Goal: Task Accomplishment & Management: Use online tool/utility

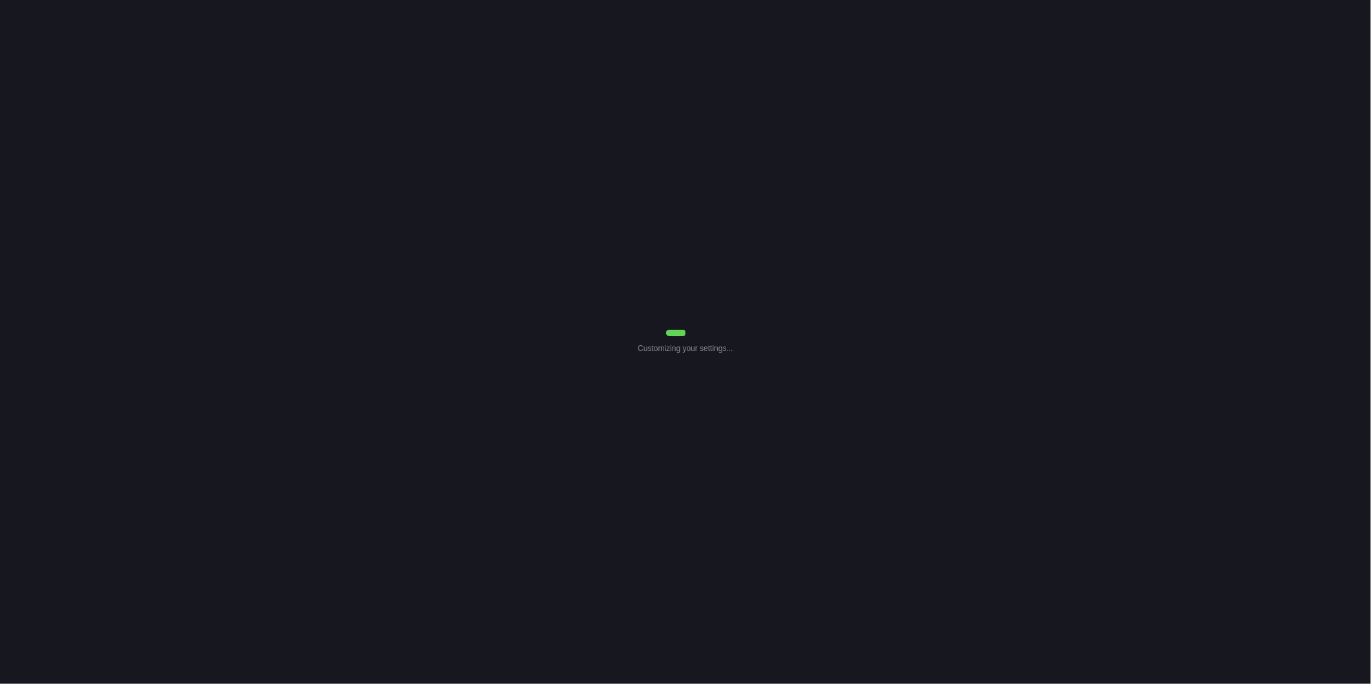
select select "0"
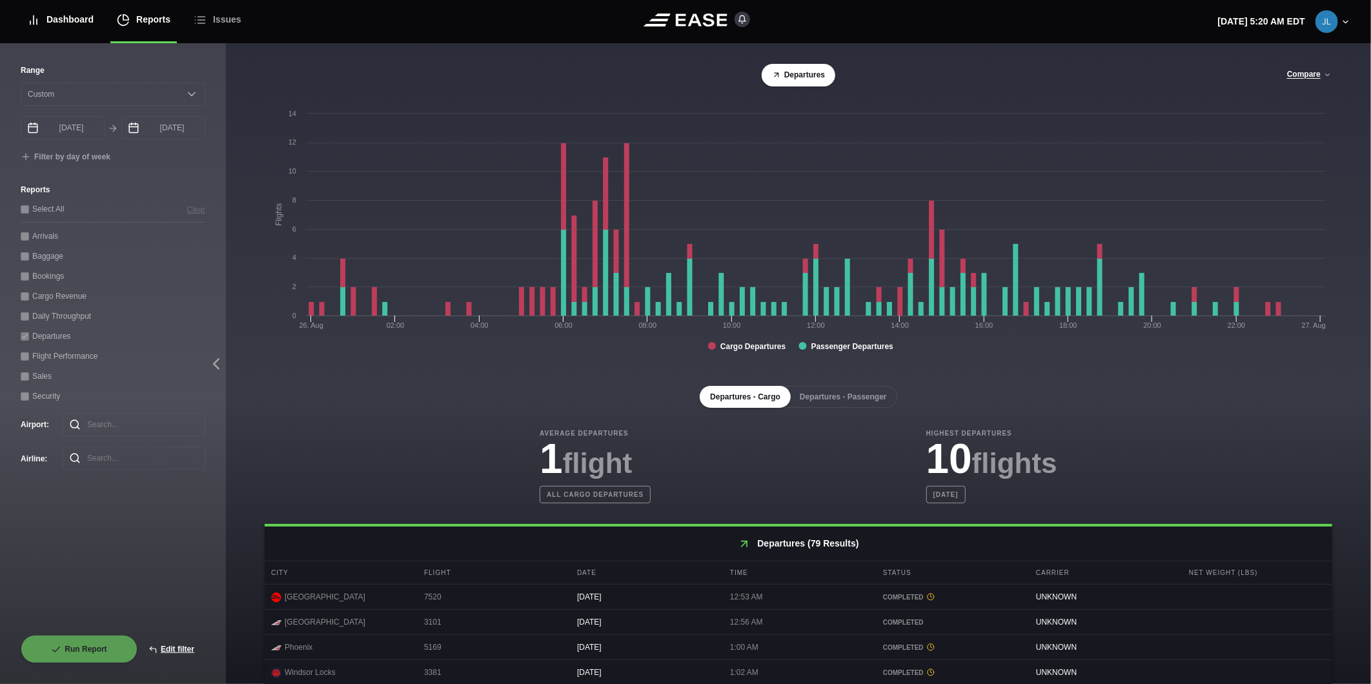
click at [63, 21] on div "Dashboard" at bounding box center [60, 19] width 66 height 43
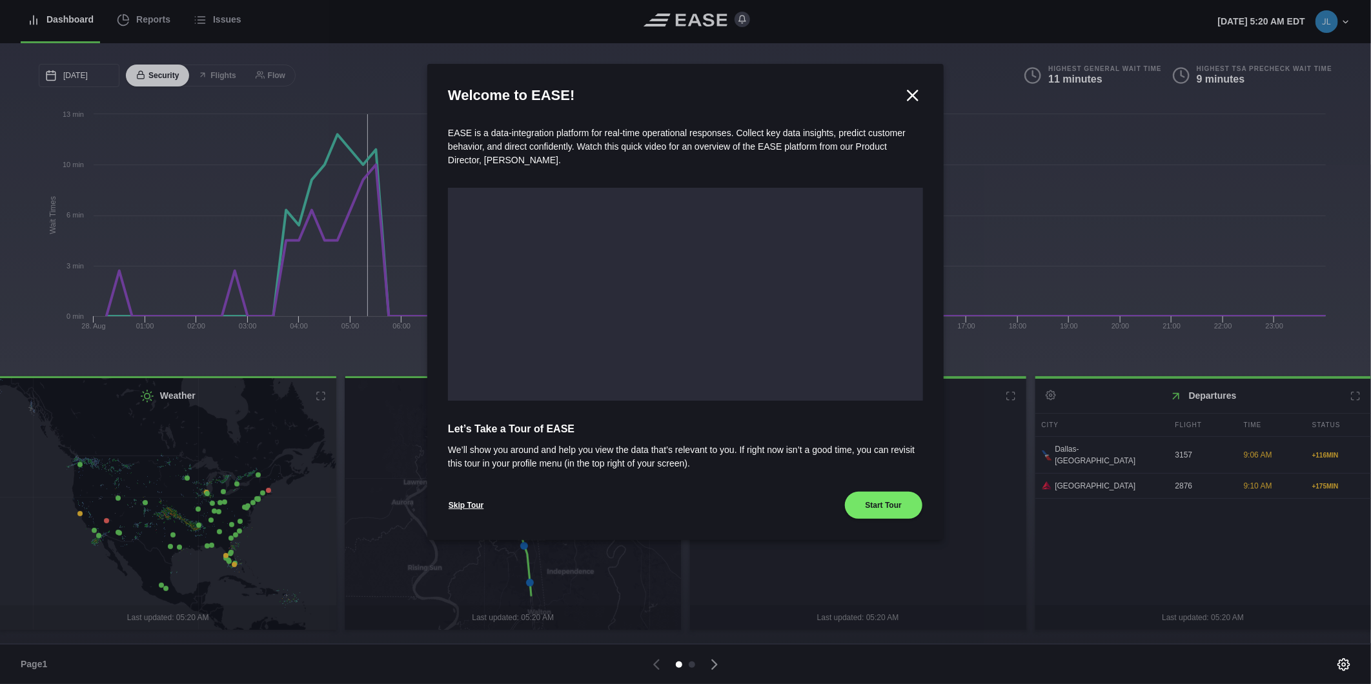
click at [919, 92] on icon at bounding box center [912, 95] width 19 height 19
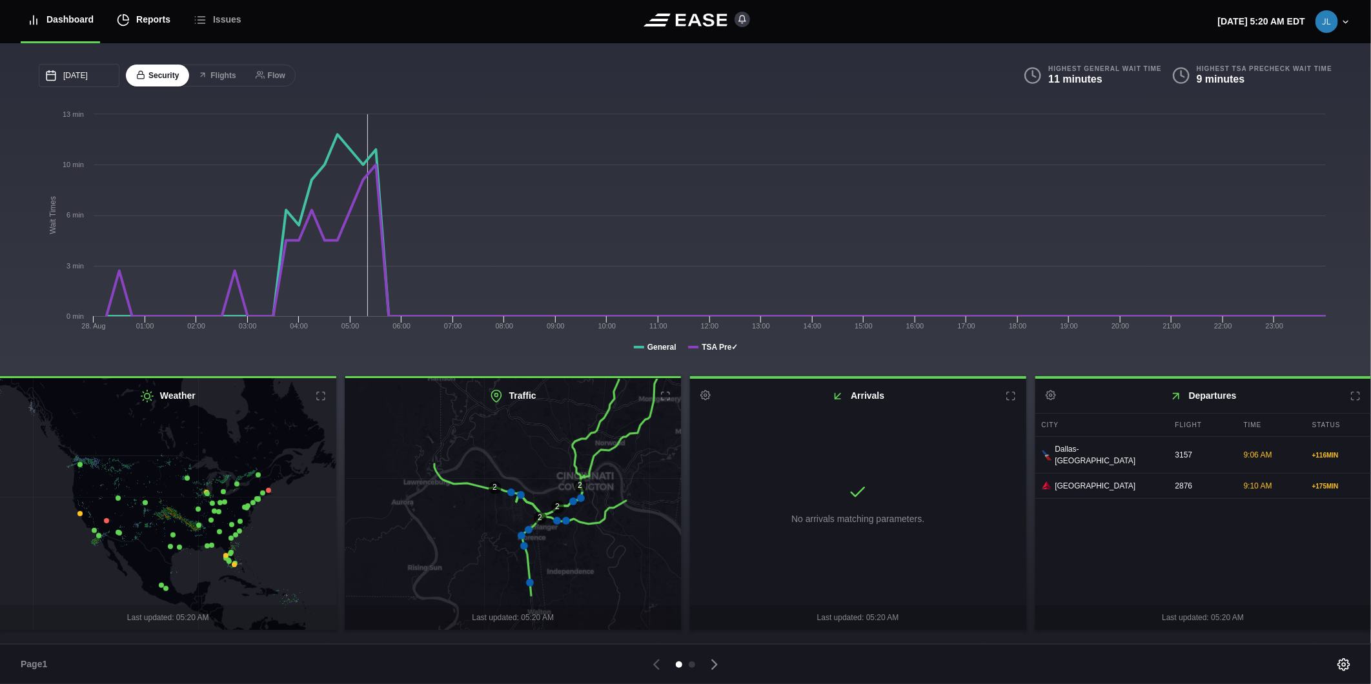
click at [160, 22] on div "Reports" at bounding box center [144, 19] width 54 height 43
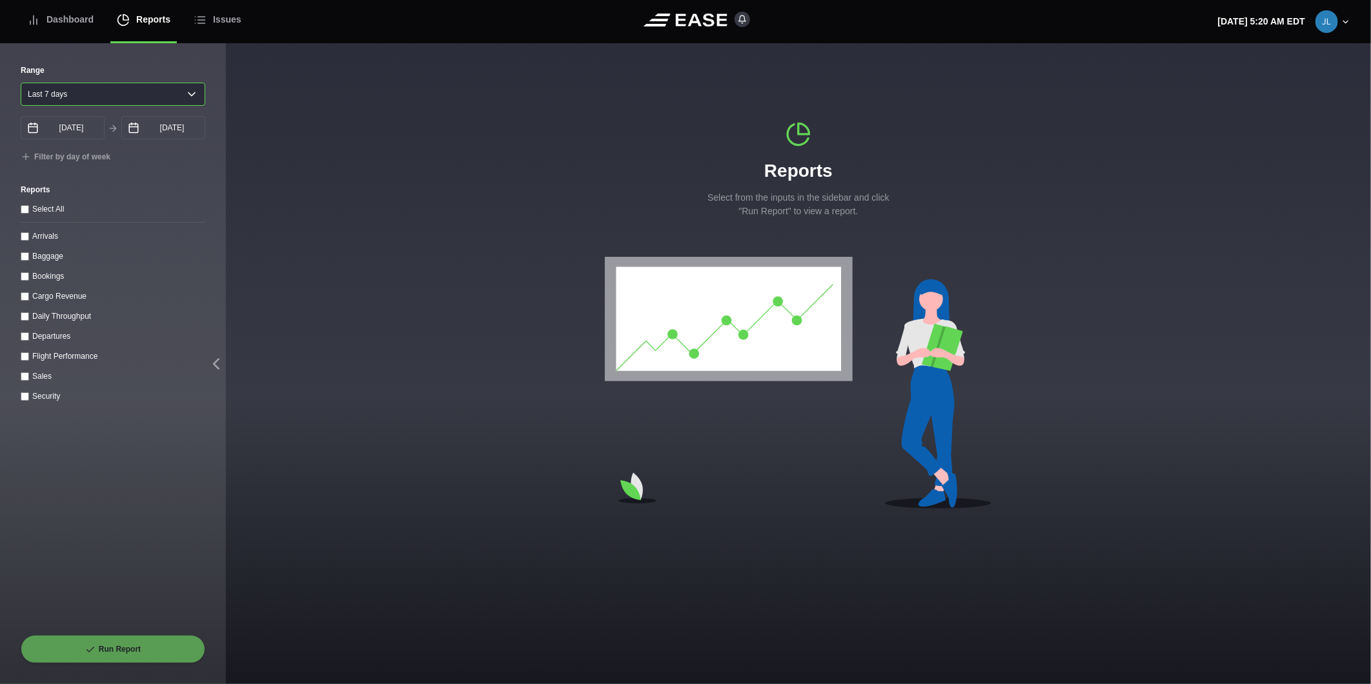
click at [101, 88] on select "Yesterday Last 7 days Last 14 days Last 30 days Last 6 weeks" at bounding box center [113, 94] width 185 height 23
select select "1"
click at [21, 83] on select "Yesterday Last 7 days Last 14 days Last 30 days Last 6 weeks" at bounding box center [113, 94] width 185 height 23
type input "08/27/2025"
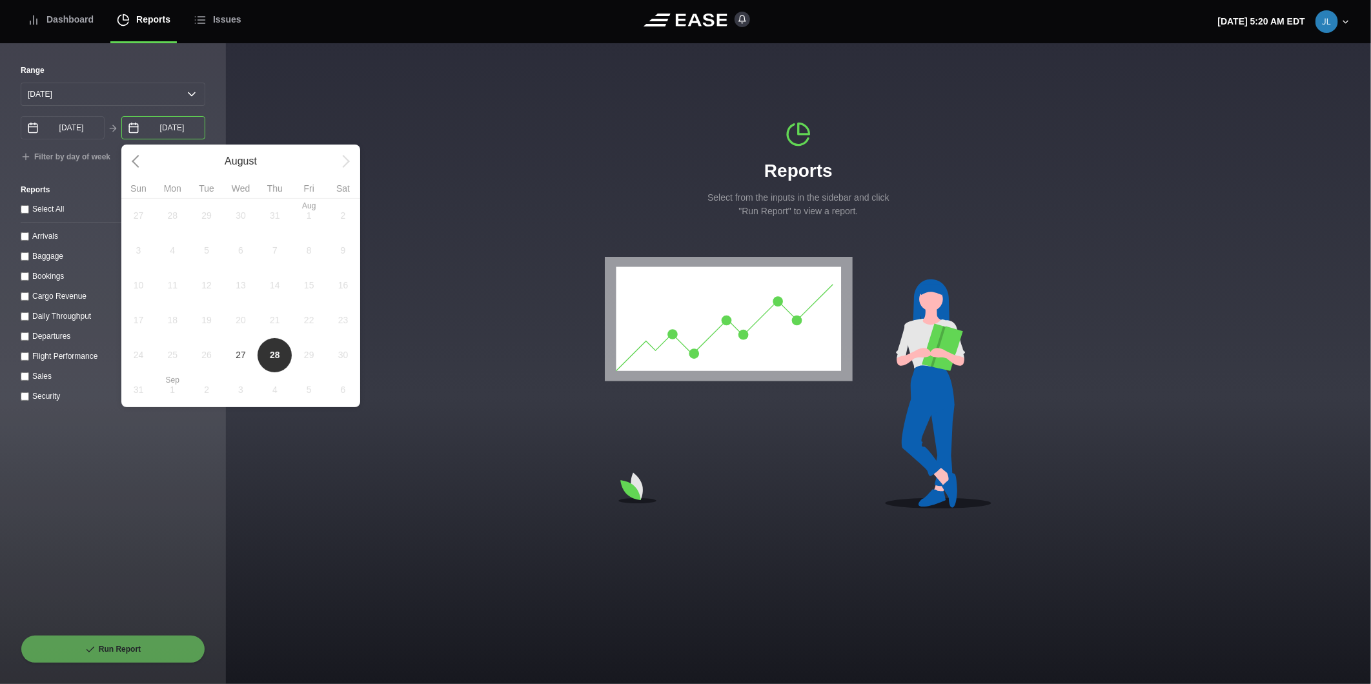
click at [146, 132] on input "08/28/2025" at bounding box center [163, 127] width 84 height 23
click at [247, 354] on span "27" at bounding box center [241, 355] width 34 height 35
type input "08/27/2025"
select select "0"
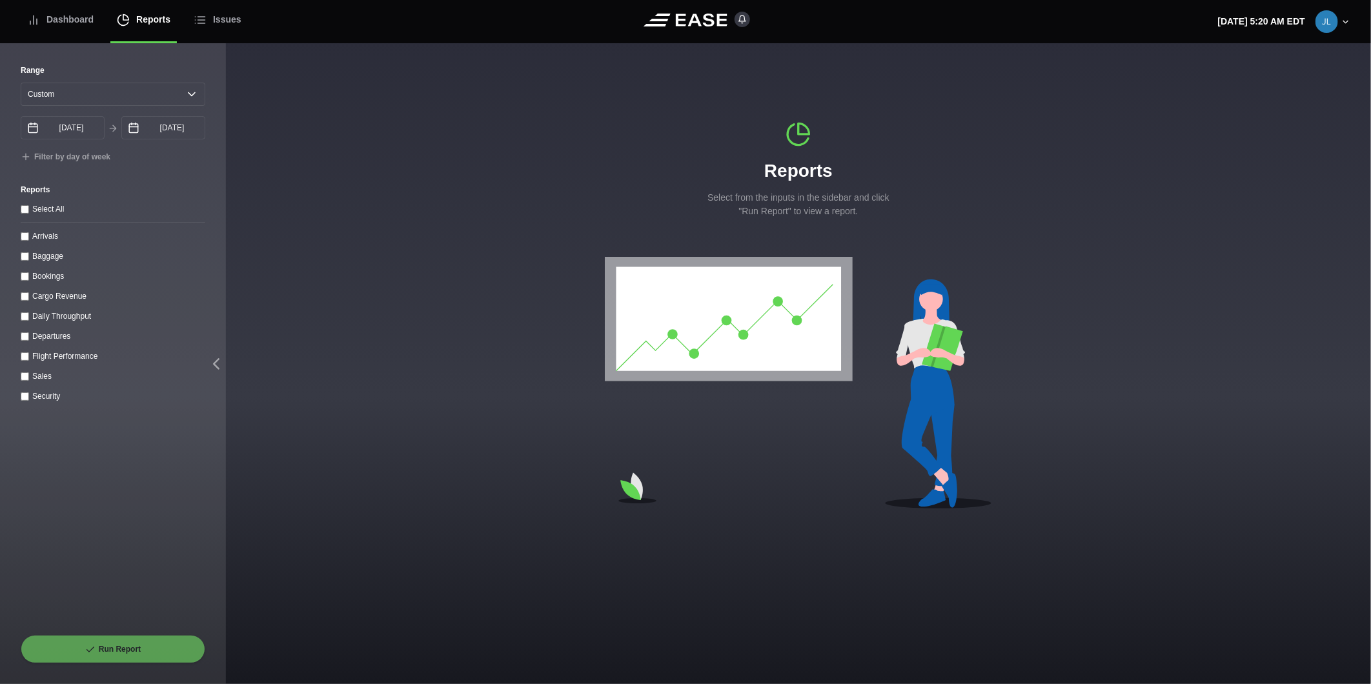
click at [26, 237] on input "Arrivals" at bounding box center [25, 236] width 8 height 8
checkbox input "true"
click at [107, 650] on button "Run Report" at bounding box center [113, 649] width 185 height 28
select select "0"
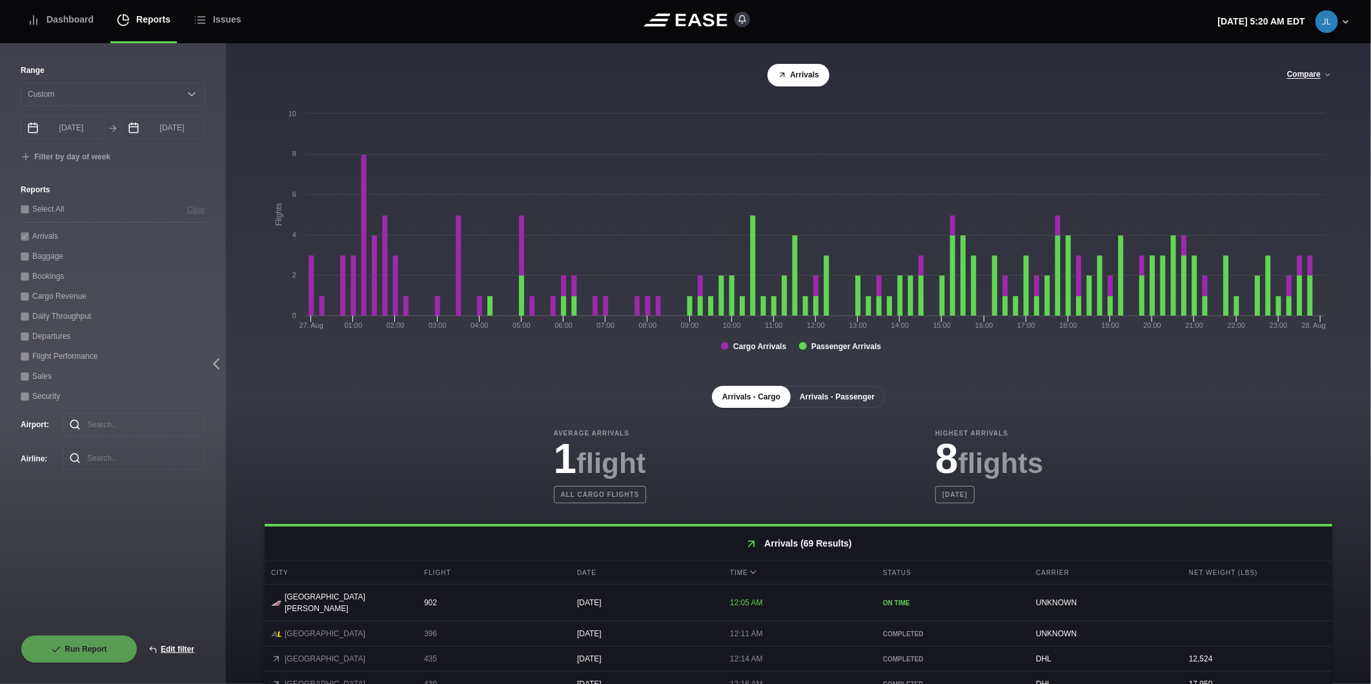
click at [835, 398] on button "Arrivals - Passenger" at bounding box center [838, 397] width 96 height 22
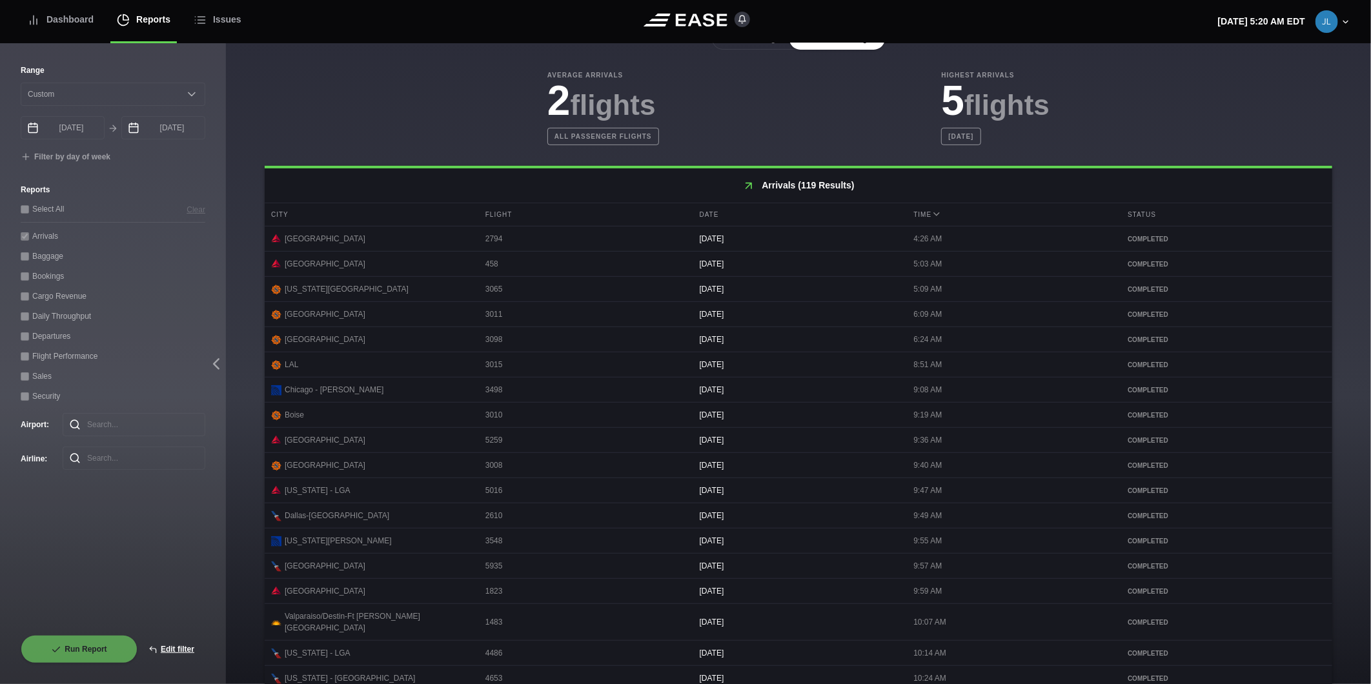
scroll to position [453, 0]
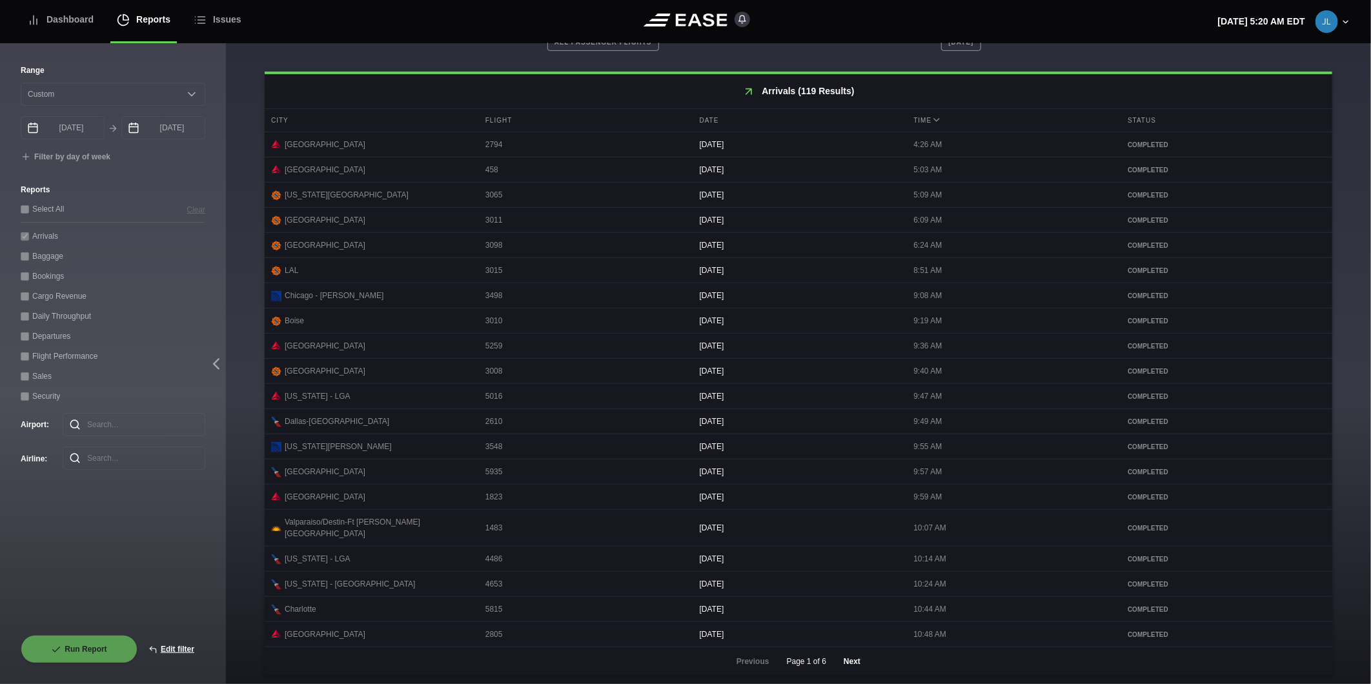
click at [850, 668] on button "Next" at bounding box center [852, 661] width 39 height 28
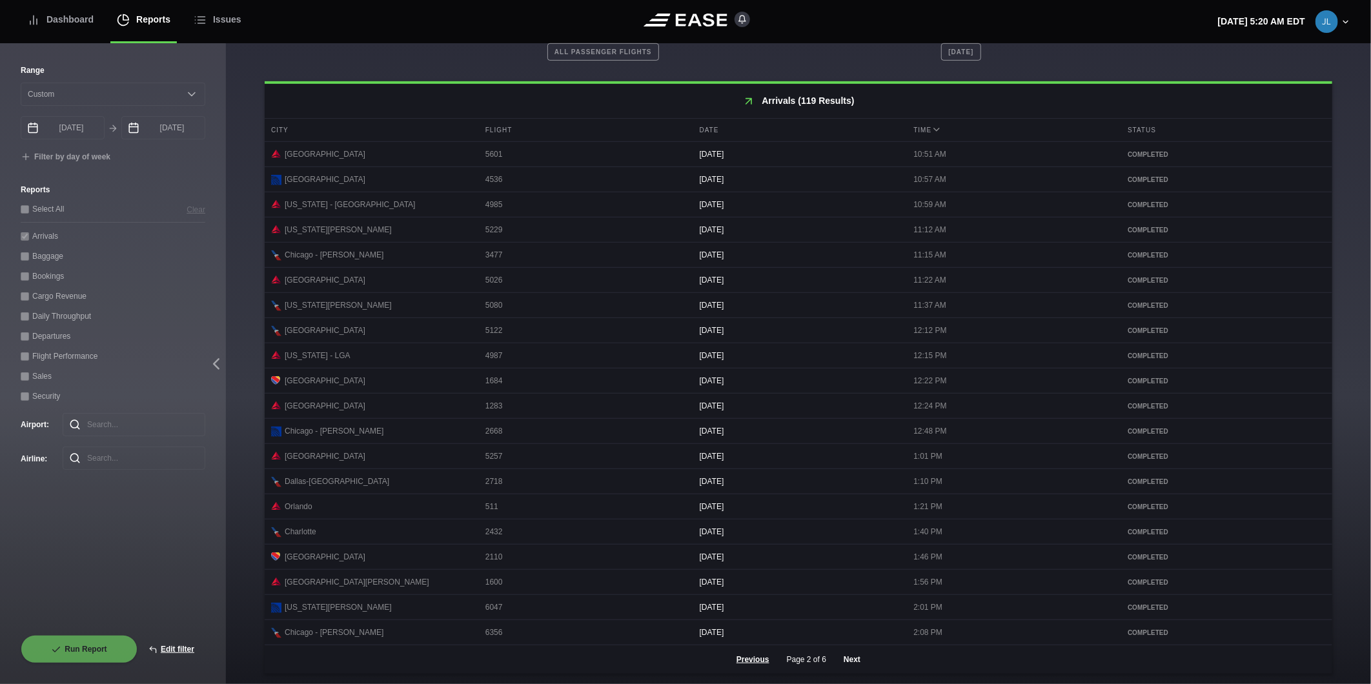
click at [850, 668] on button "Next" at bounding box center [852, 660] width 39 height 28
click at [851, 661] on button "Next" at bounding box center [852, 660] width 39 height 28
click at [855, 663] on button "Next" at bounding box center [852, 660] width 39 height 28
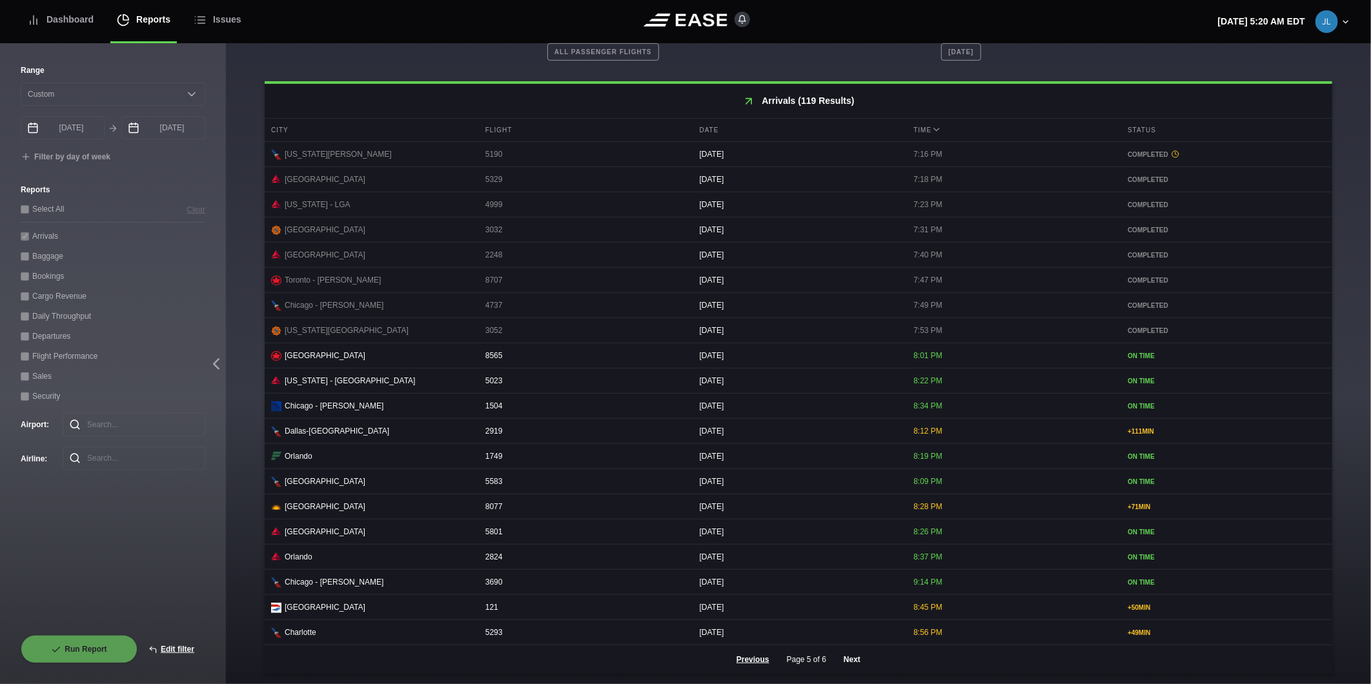
click at [846, 662] on button "Next" at bounding box center [852, 660] width 39 height 28
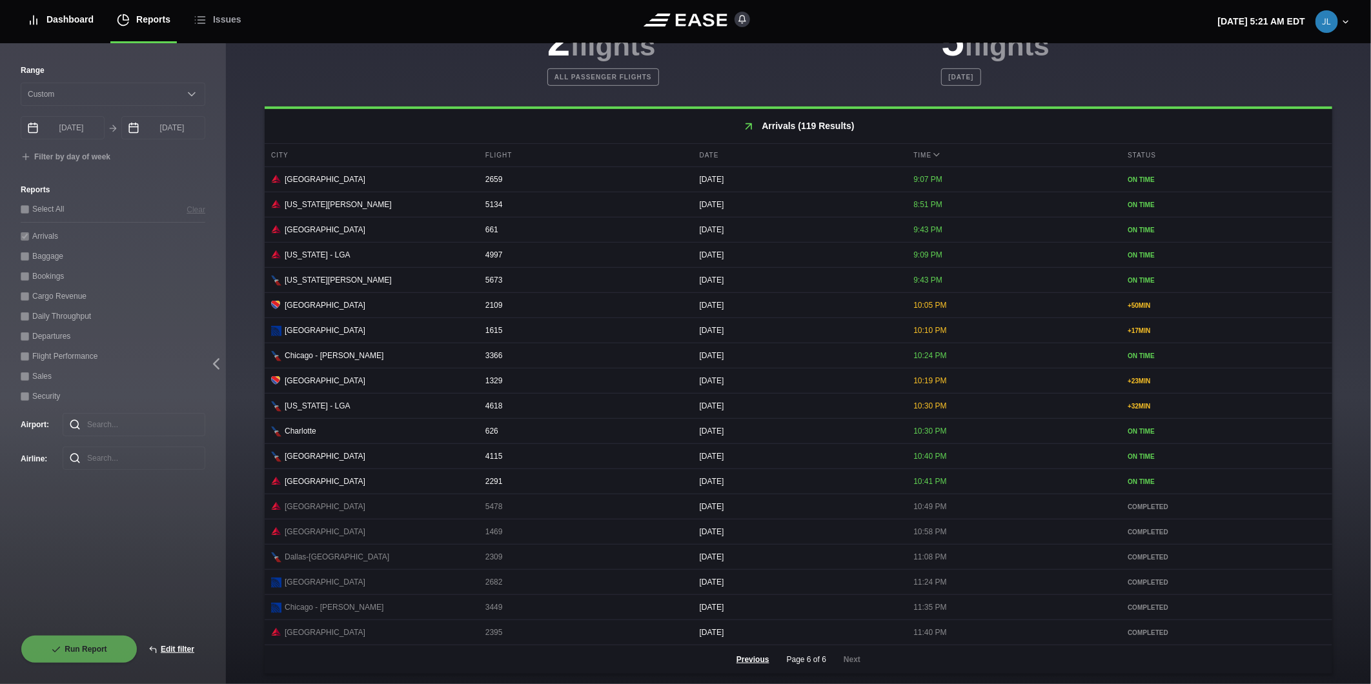
click at [82, 27] on div "Dashboard" at bounding box center [60, 19] width 66 height 43
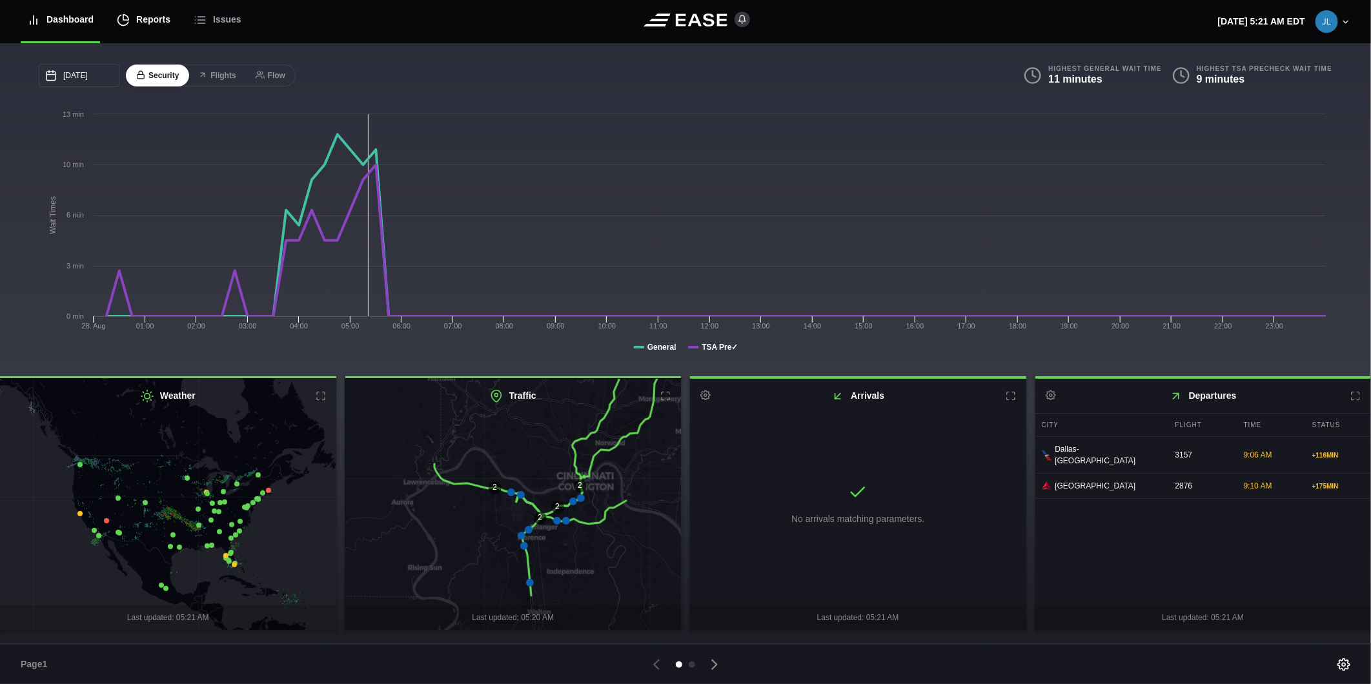
click at [143, 19] on div "Reports" at bounding box center [144, 19] width 54 height 43
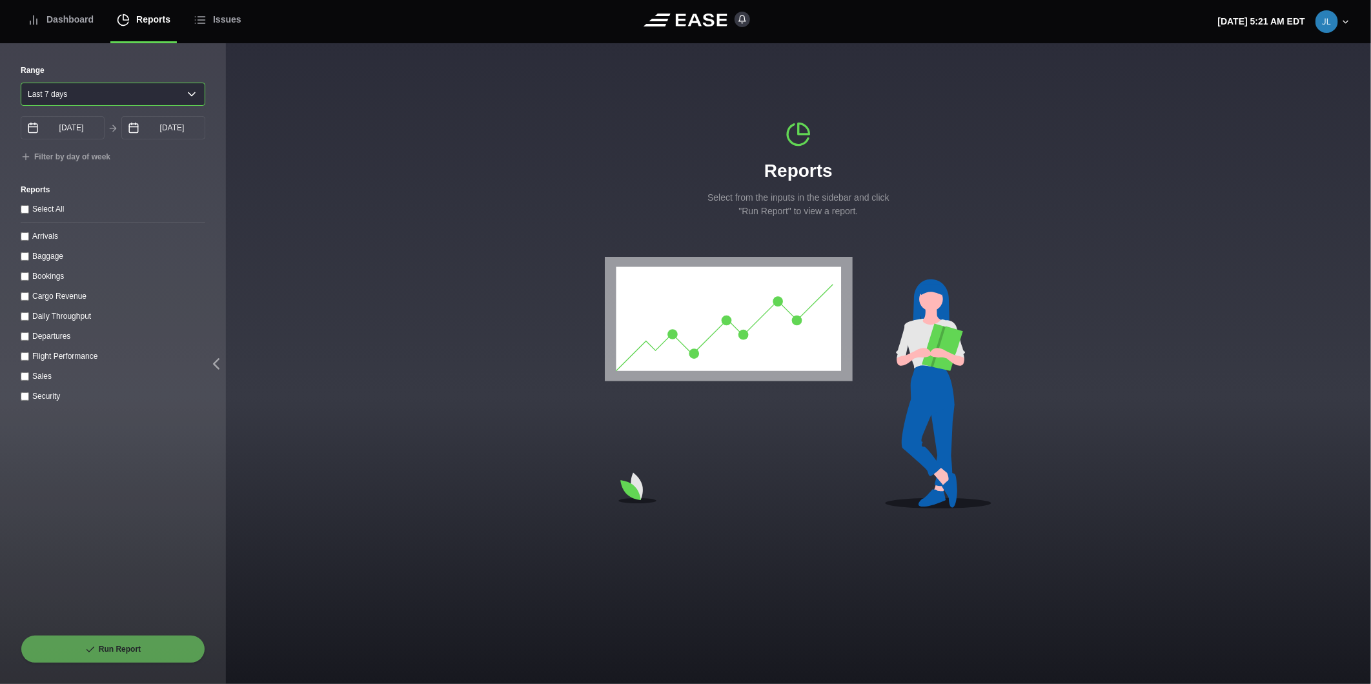
click at [94, 91] on select "Yesterday Last 7 days Last 14 days Last 30 days Last 6 weeks" at bounding box center [113, 94] width 185 height 23
select select "1"
click at [21, 83] on select "Yesterday Last 7 days Last 14 days Last 30 days Last 6 weeks" at bounding box center [113, 94] width 185 height 23
type input "08/27/2025"
drag, startPoint x: 140, startPoint y: 127, endPoint x: 150, endPoint y: 138, distance: 15.1
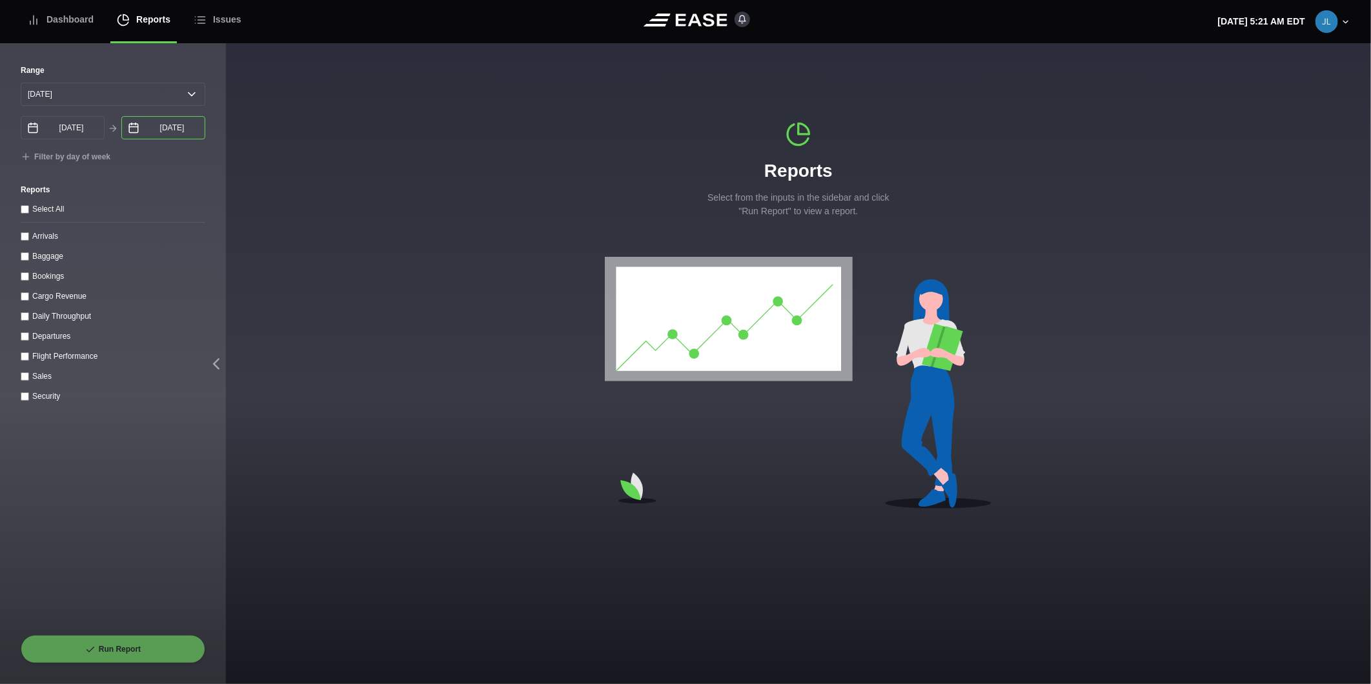
click at [141, 127] on input "08/28/2025" at bounding box center [163, 127] width 84 height 23
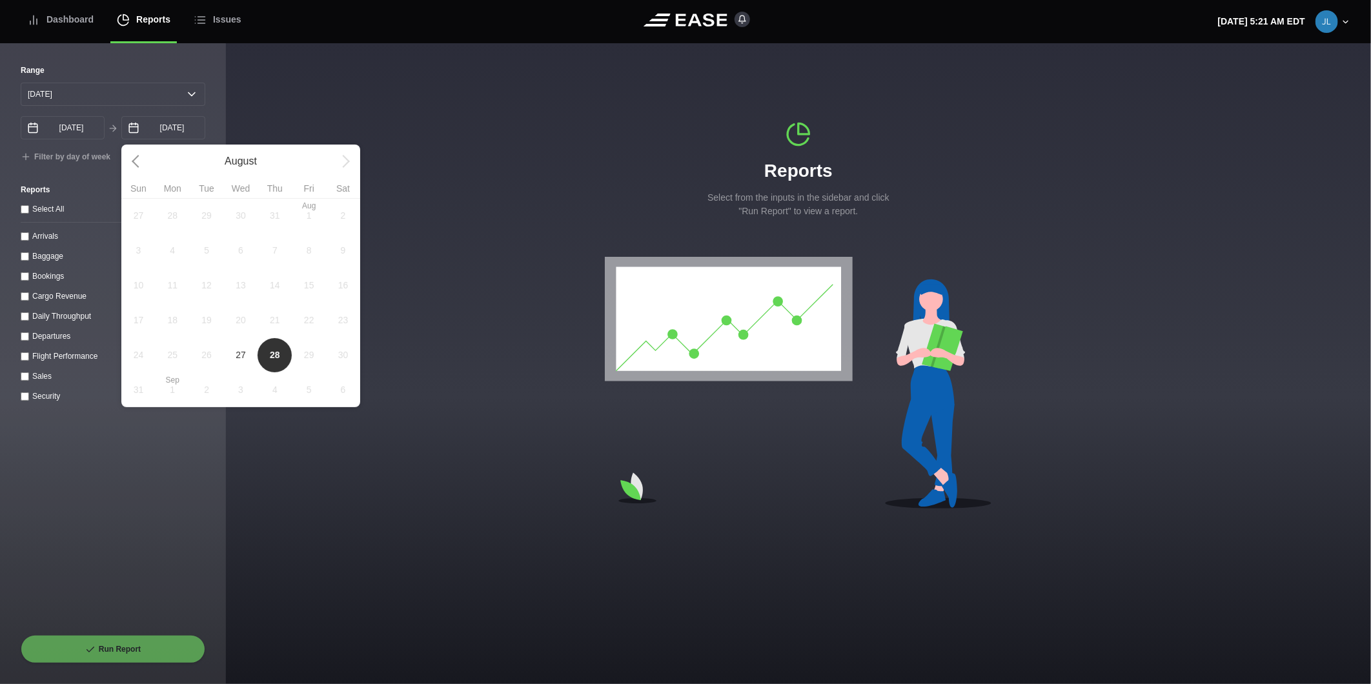
click at [246, 365] on span "27" at bounding box center [241, 355] width 34 height 35
type input "08/27/2025"
select select "0"
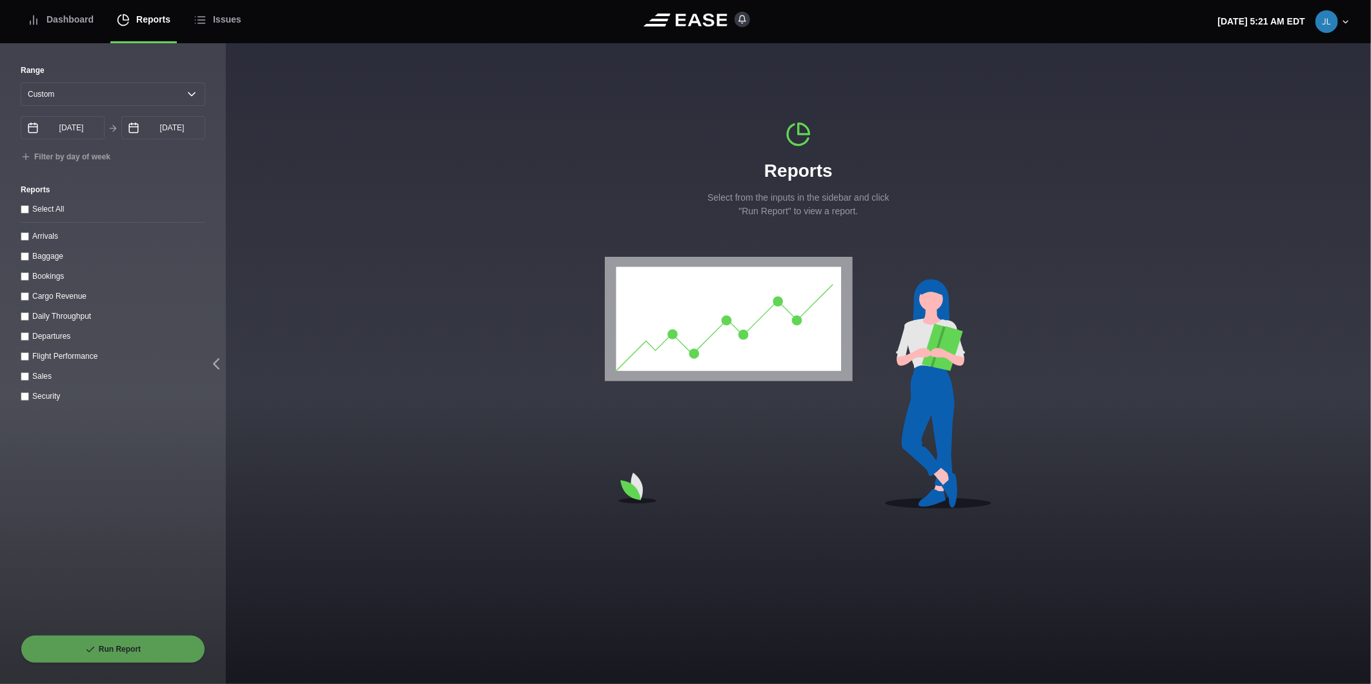
click at [44, 334] on label "Departures" at bounding box center [51, 336] width 38 height 9
click at [29, 334] on input "Departures" at bounding box center [25, 336] width 8 height 8
checkbox input "true"
click at [163, 660] on button "Run Report" at bounding box center [113, 649] width 185 height 28
select select "0"
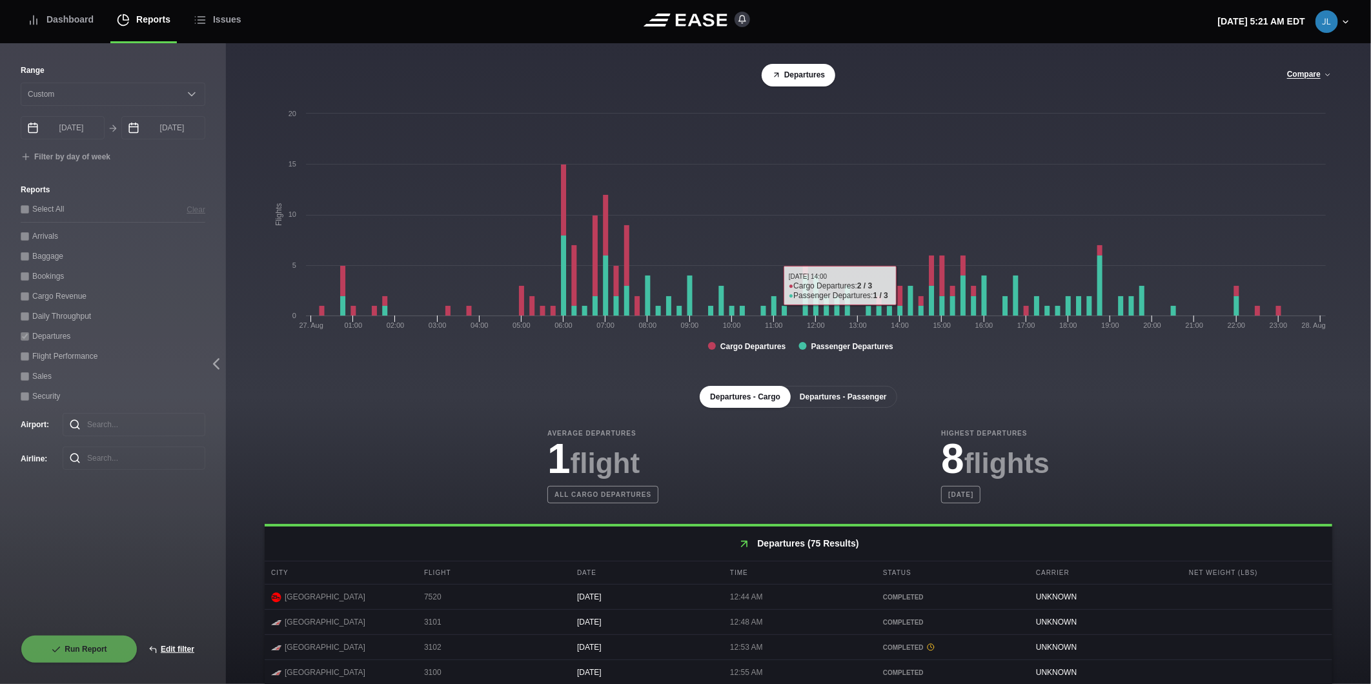
click at [856, 404] on button "Departures - Passenger" at bounding box center [844, 397] width 108 height 22
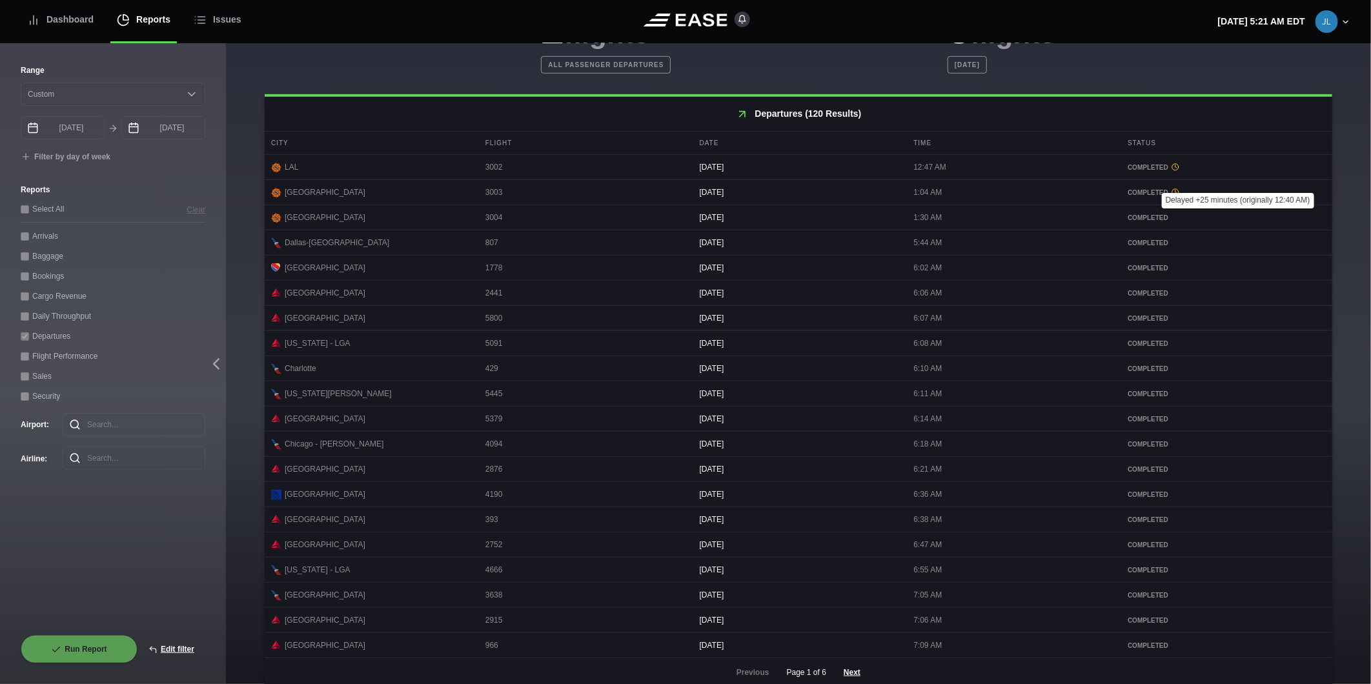
scroll to position [453, 0]
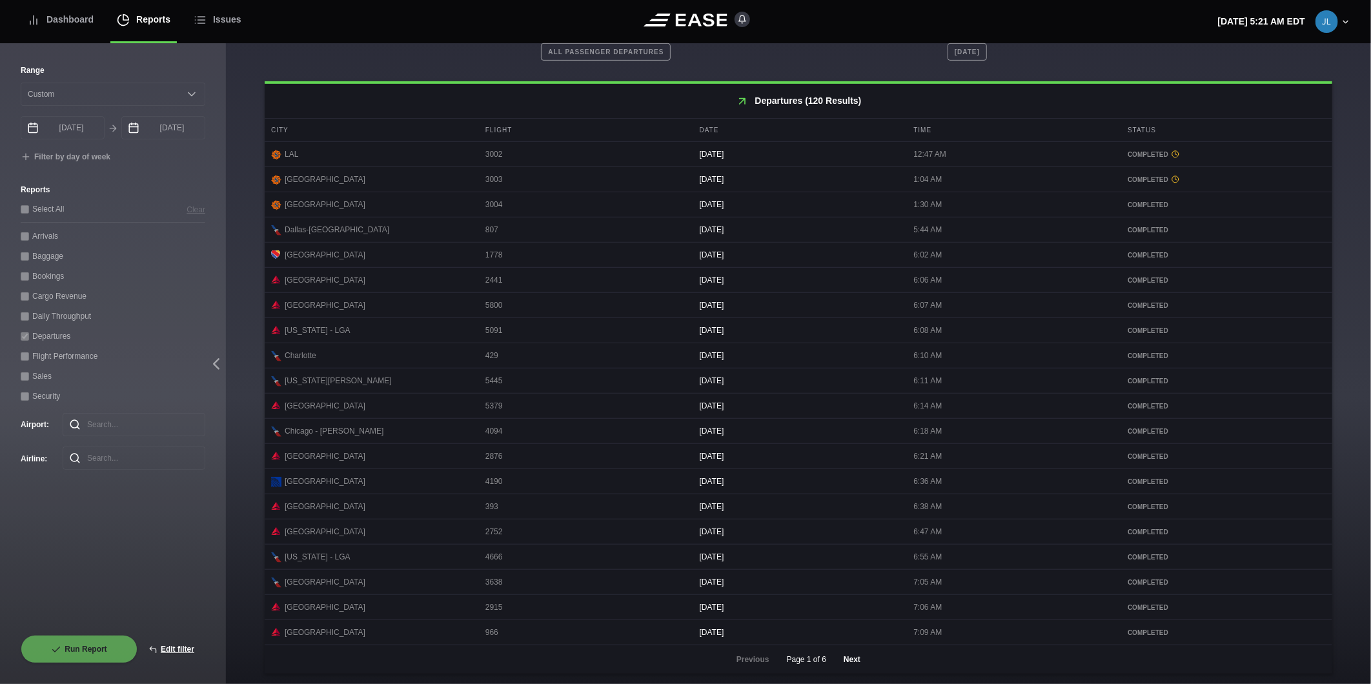
click at [854, 662] on button "Next" at bounding box center [852, 660] width 39 height 28
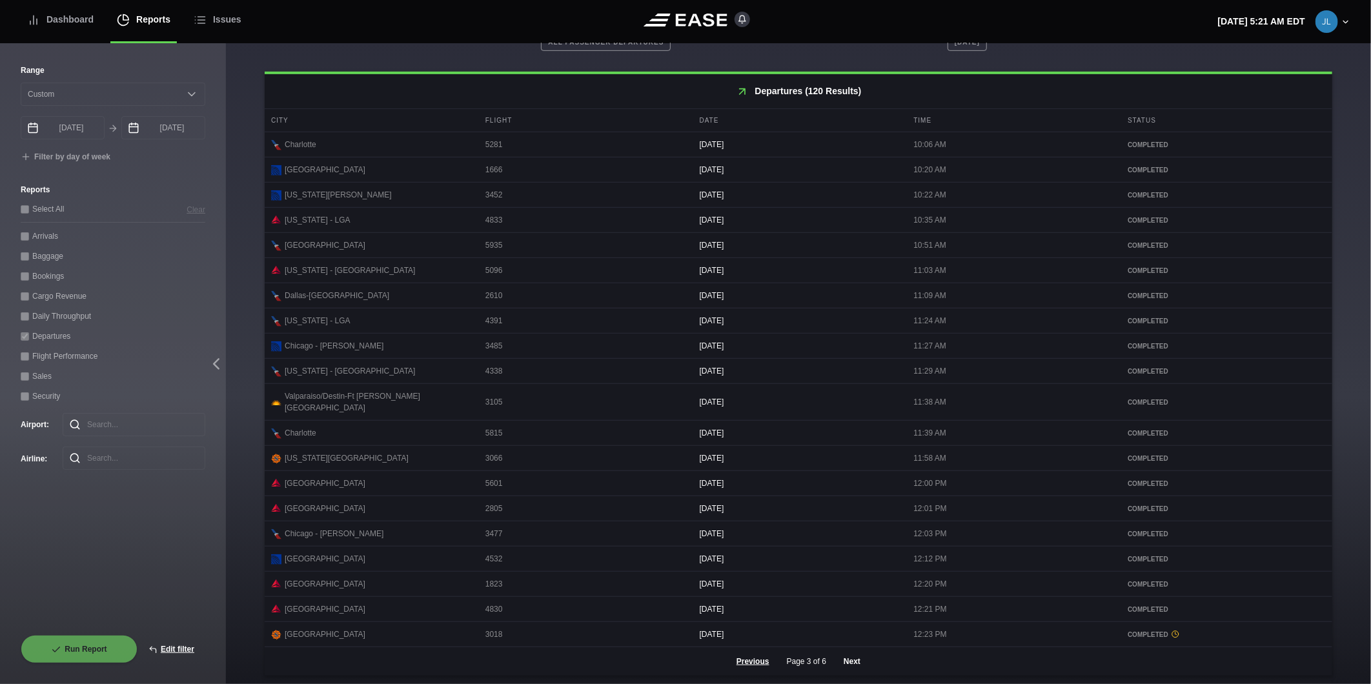
click at [851, 662] on button "Next" at bounding box center [852, 661] width 39 height 28
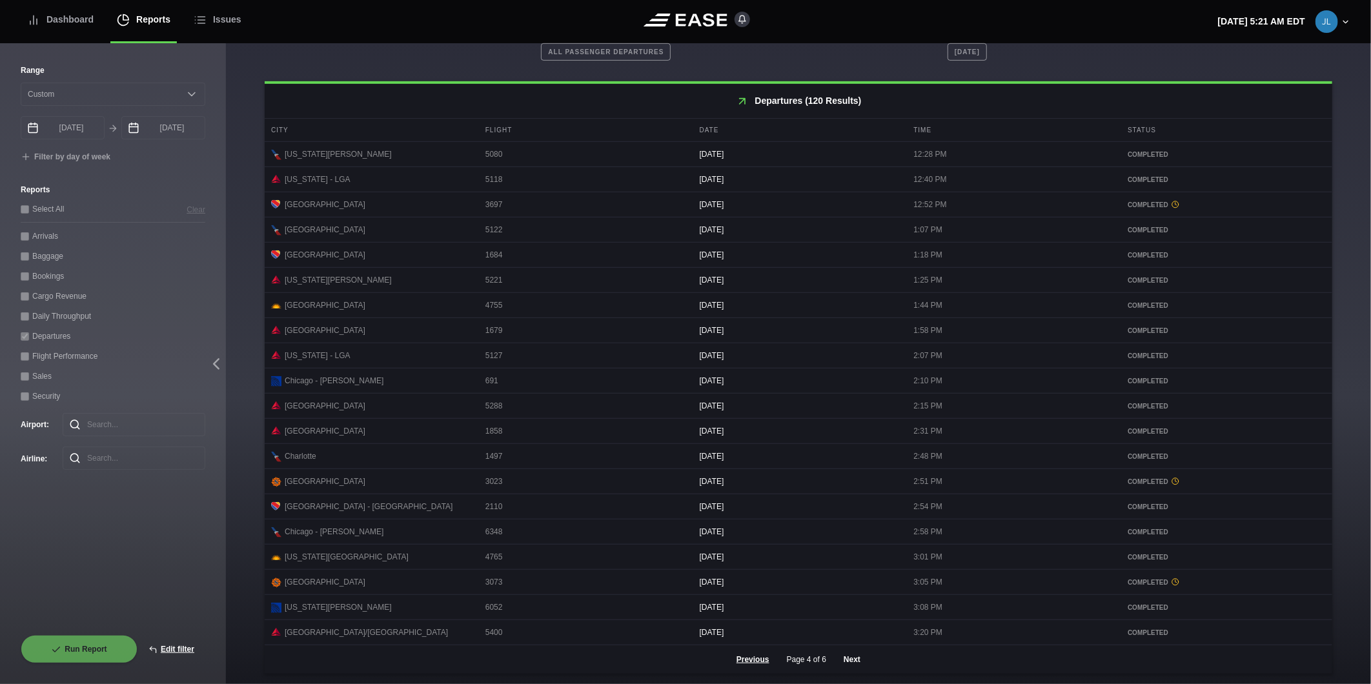
click at [848, 661] on button "Next" at bounding box center [852, 660] width 39 height 28
click at [853, 661] on button "Next" at bounding box center [852, 660] width 39 height 28
click at [65, 22] on div "Dashboard" at bounding box center [60, 19] width 66 height 43
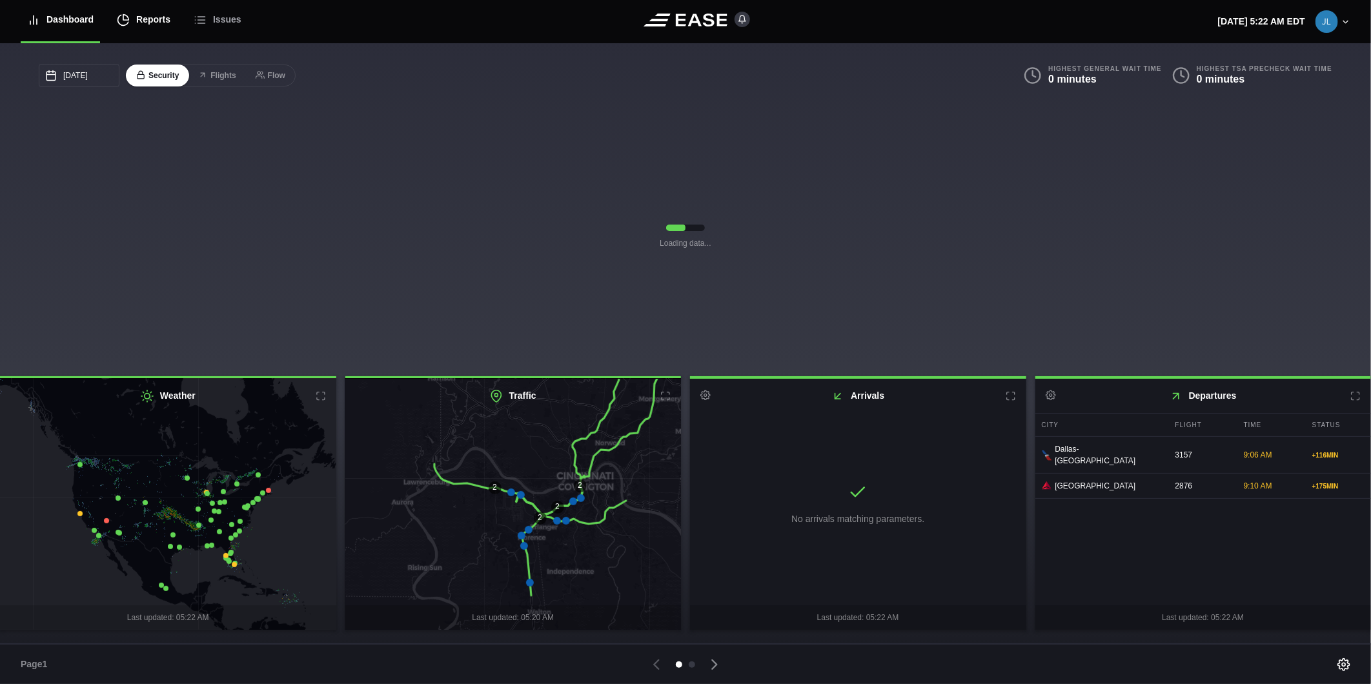
click at [146, 17] on div "Reports" at bounding box center [144, 19] width 54 height 43
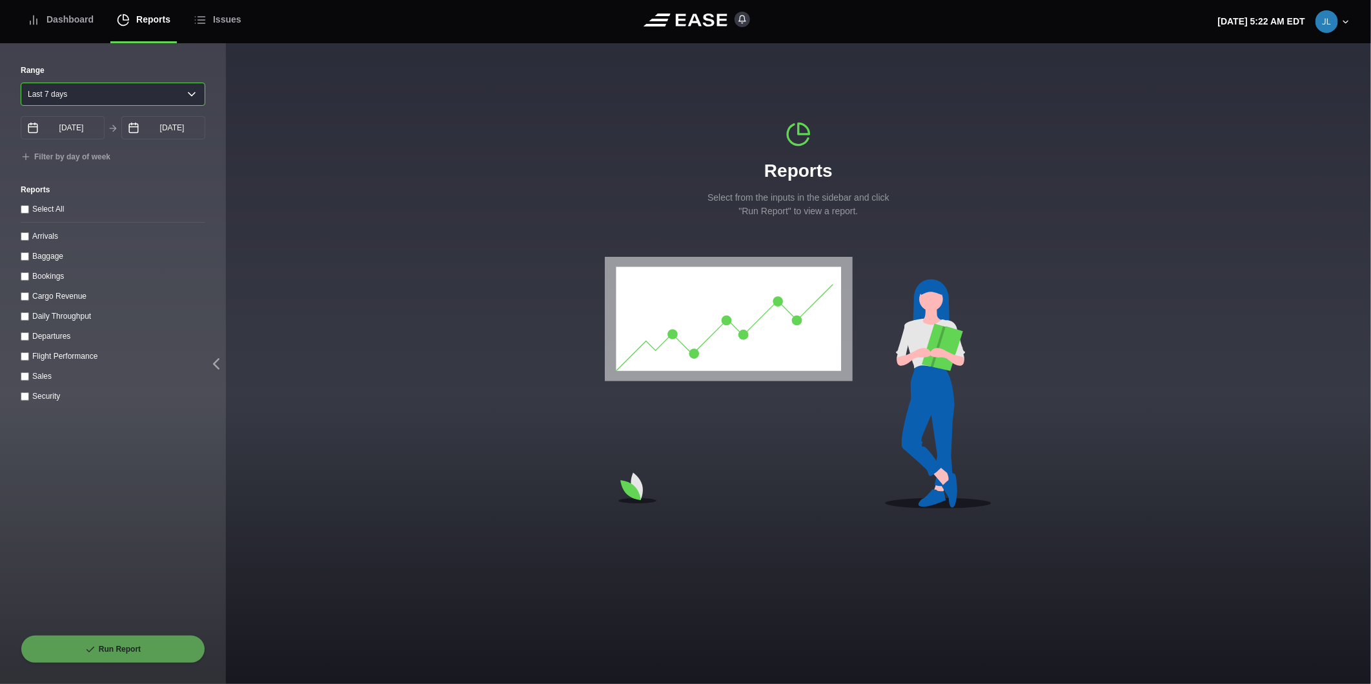
click at [98, 94] on select "Yesterday Last 7 days Last 14 days Last 30 days Last 6 weeks" at bounding box center [113, 94] width 185 height 23
select select "30"
click at [21, 83] on select "Yesterday Last 7 days Last 14 days Last 30 days Last 6 weeks" at bounding box center [113, 94] width 185 height 23
type input "07/29/2025"
click at [27, 316] on throughput "Daily Throughput" at bounding box center [25, 316] width 8 height 8
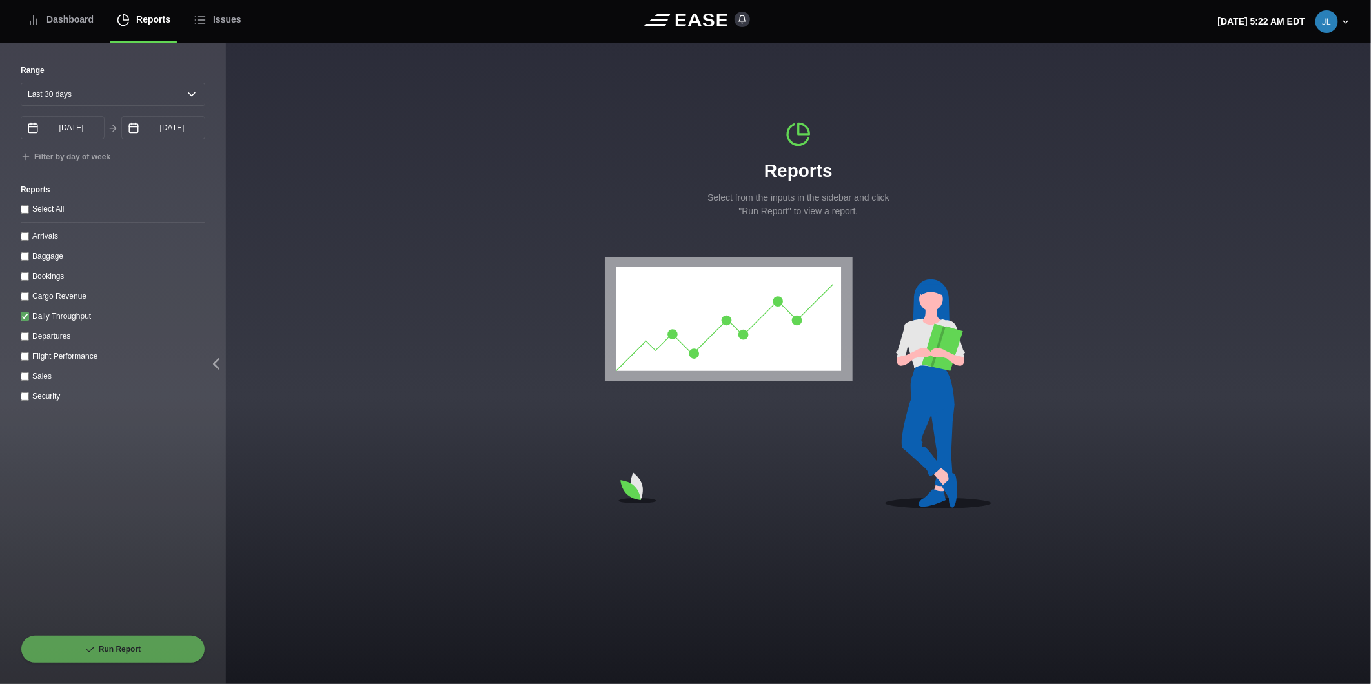
checkbox throughput "true"
click at [110, 649] on button "Run Report" at bounding box center [113, 649] width 185 height 28
select select "30"
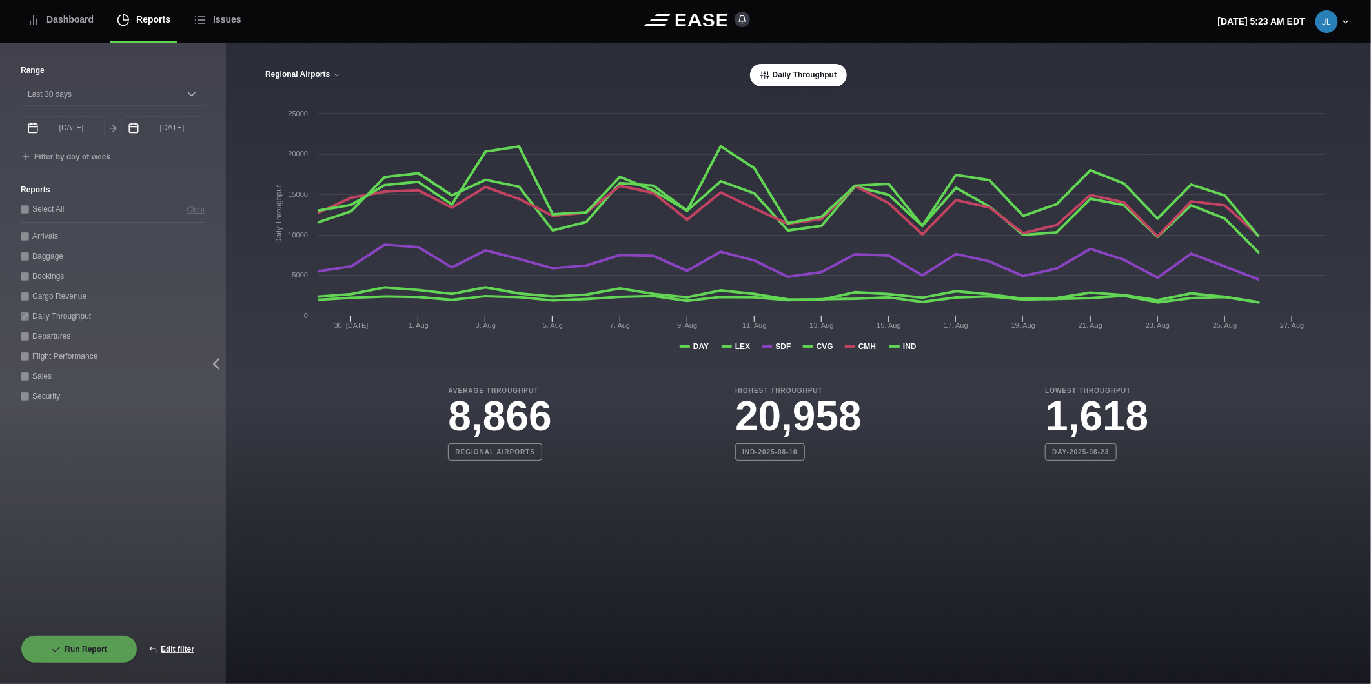
drag, startPoint x: 307, startPoint y: 76, endPoint x: 308, endPoint y: 85, distance: 9.1
click at [307, 76] on button "Regional Airports" at bounding box center [303, 74] width 77 height 9
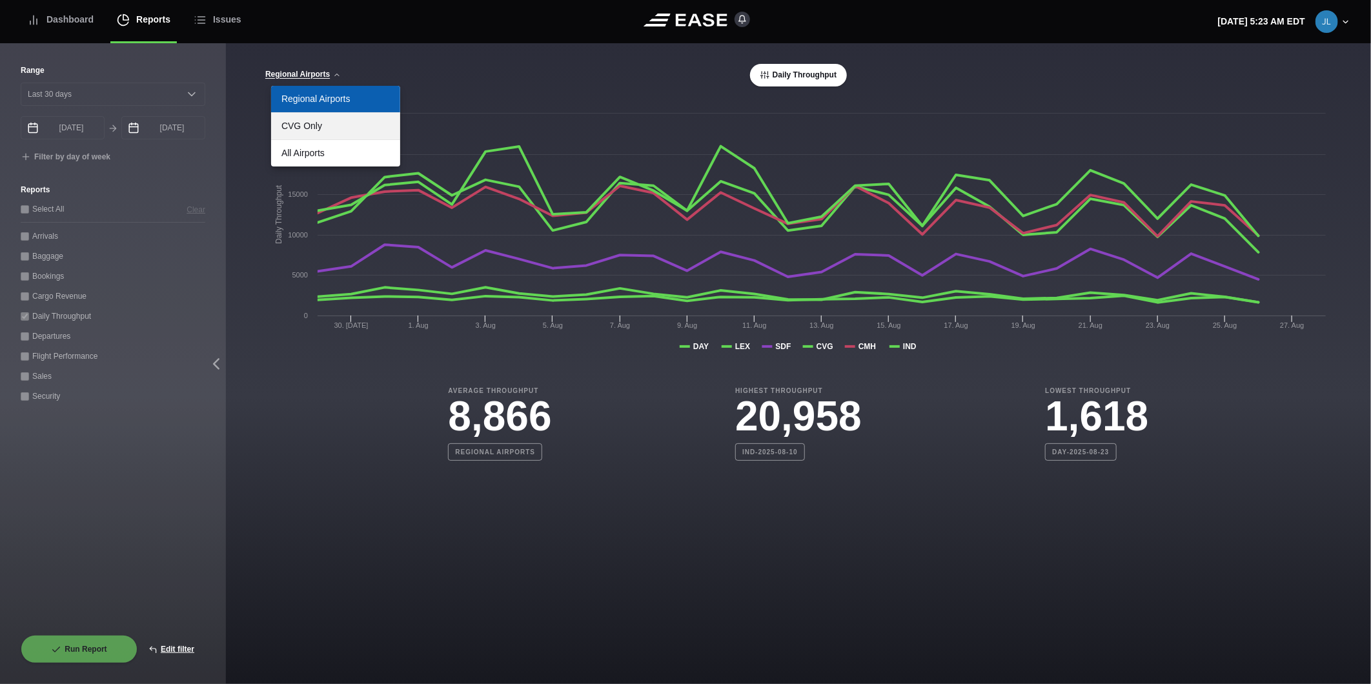
click at [331, 129] on link "CVG Only" at bounding box center [335, 126] width 129 height 26
